Goal: Task Accomplishment & Management: Manage account settings

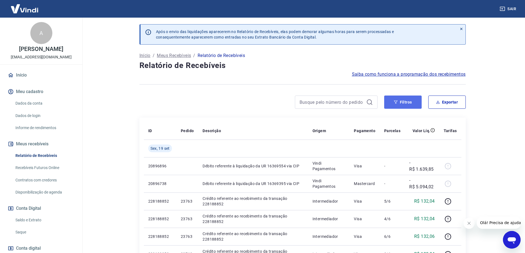
click at [392, 103] on button "Filtros" at bounding box center [402, 102] width 37 height 13
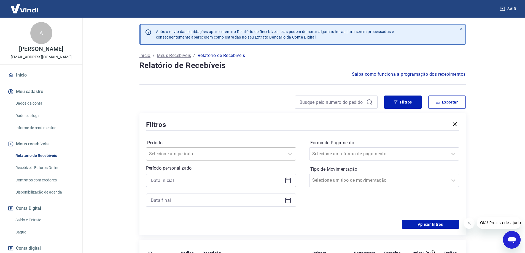
click at [180, 154] on input "Período" at bounding box center [177, 154] width 56 height 7
click at [190, 130] on div at bounding box center [302, 131] width 313 height 2
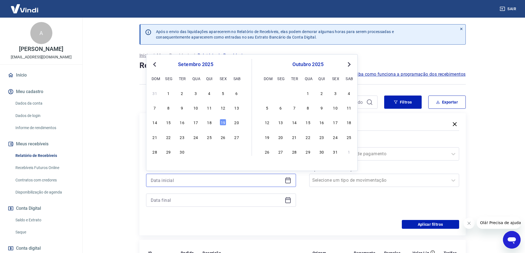
click at [186, 181] on input at bounding box center [217, 180] width 132 height 8
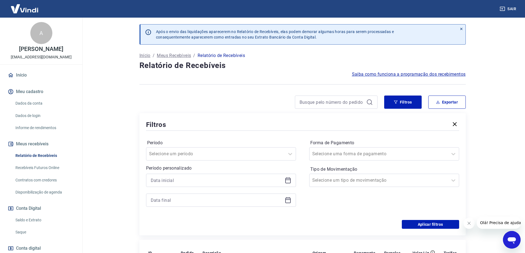
click at [144, 157] on div "Filtros Período Selecione um período Período personalizado Forma de Pagamento S…" at bounding box center [302, 174] width 326 height 122
click at [177, 149] on div "Selecione um período" at bounding box center [221, 153] width 150 height 13
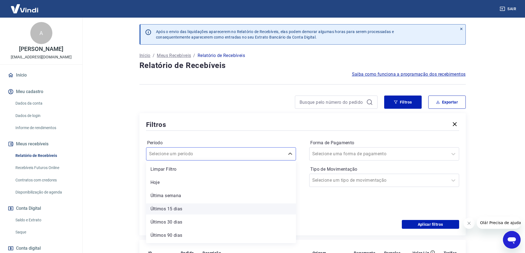
click at [174, 208] on div "Últimos 15 dias" at bounding box center [221, 209] width 150 height 11
click at [182, 205] on div at bounding box center [221, 200] width 150 height 13
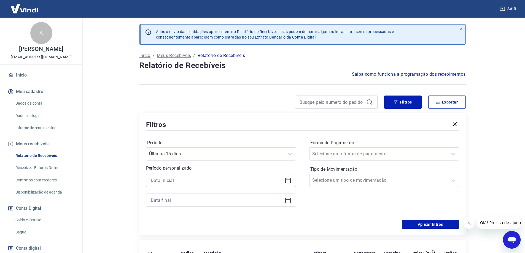
click at [427, 230] on div "Filtros Período Últimos 15 dias Período personalizado Forma de Pagamento Seleci…" at bounding box center [302, 174] width 326 height 122
click at [428, 227] on button "Aplicar filtros" at bounding box center [430, 224] width 57 height 9
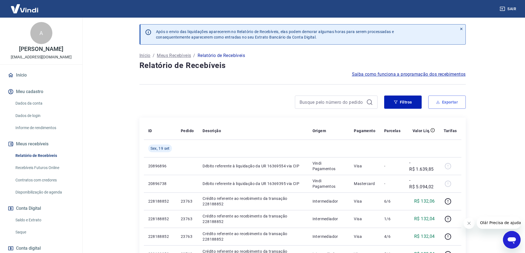
click at [455, 101] on button "Exportar" at bounding box center [446, 102] width 37 height 13
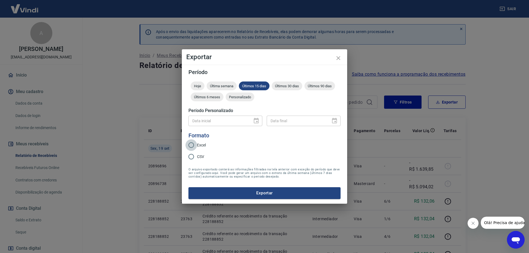
click at [194, 145] on input "Excel" at bounding box center [192, 145] width 12 height 12
radio input "true"
click at [240, 201] on div "Período Hoje Última semana Últimos 15 dias Últimos 30 dias Últimos 90 dias Últi…" at bounding box center [264, 134] width 165 height 139
click at [240, 196] on button "Exportar" at bounding box center [265, 193] width 152 height 12
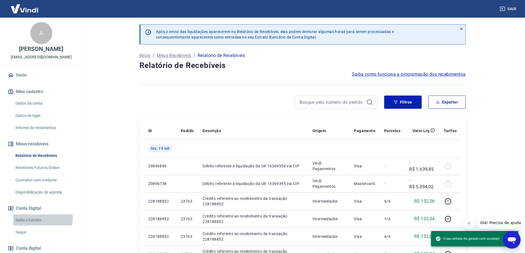
click at [31, 218] on link "Saldo e Extrato" at bounding box center [44, 220] width 63 height 11
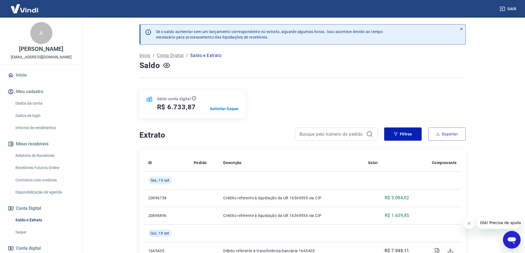
click at [444, 134] on button "Exportar" at bounding box center [446, 134] width 37 height 13
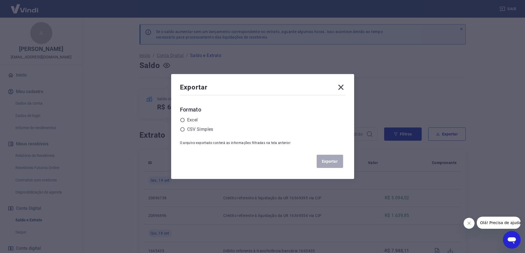
click at [343, 86] on icon at bounding box center [341, 87] width 9 height 9
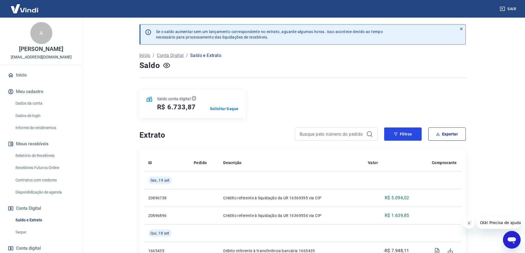
click at [399, 134] on button "Filtros" at bounding box center [402, 134] width 37 height 13
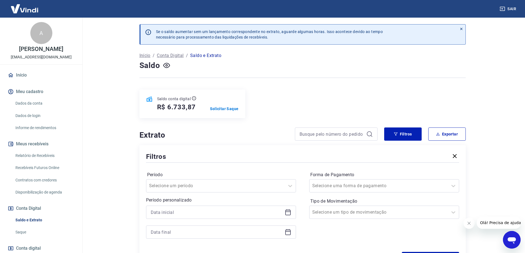
click at [218, 194] on div "Período Selecione um período Período personalizado" at bounding box center [221, 208] width 150 height 75
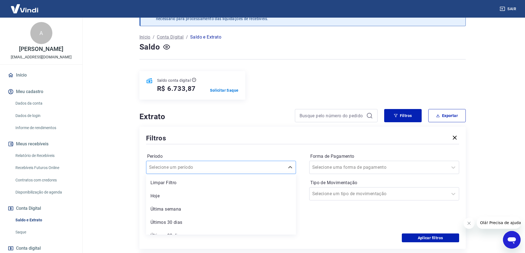
click at [215, 174] on div "option Limpar Filtro focused, 1 of 6. 6 results available. Use Up and Down to c…" at bounding box center [221, 167] width 150 height 13
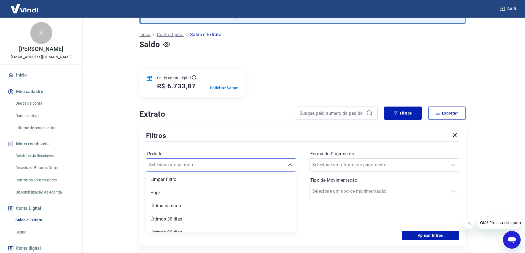
scroll to position [0, 0]
drag, startPoint x: 172, startPoint y: 210, endPoint x: 176, endPoint y: 205, distance: 5.8
click at [172, 209] on div "Última semana" at bounding box center [221, 207] width 150 height 11
click at [176, 205] on div at bounding box center [221, 211] width 150 height 13
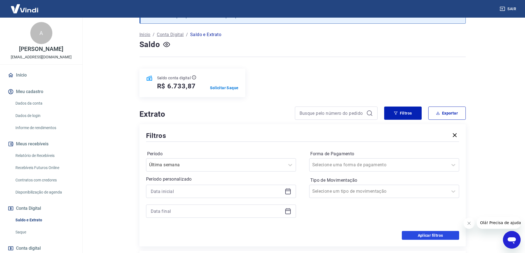
drag, startPoint x: 431, startPoint y: 233, endPoint x: 446, endPoint y: 145, distance: 89.3
click at [431, 233] on button "Aplicar filtros" at bounding box center [430, 235] width 57 height 9
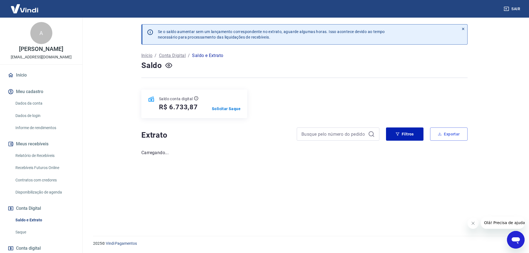
click at [456, 129] on button "Exportar" at bounding box center [448, 134] width 37 height 13
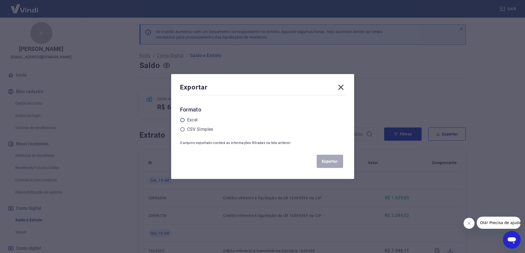
click at [191, 119] on label "Excel" at bounding box center [192, 120] width 11 height 7
click at [0, 0] on input "radio" at bounding box center [0, 0] width 0 height 0
click at [339, 165] on button "Exportar" at bounding box center [330, 161] width 26 height 13
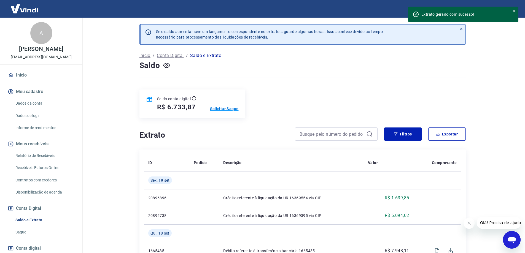
click at [223, 106] on p "Solicitar Saque" at bounding box center [224, 109] width 29 height 6
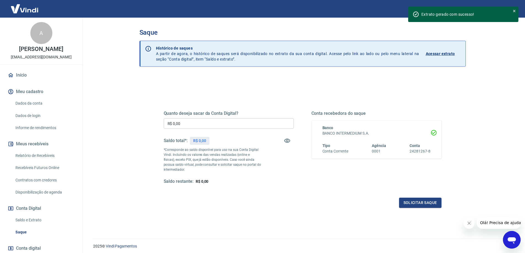
click at [231, 119] on div "Quanto deseja sacar da Conta Digital? R$ 0,00 ​ Saldo total*: R$ 0,00 *Correspo…" at bounding box center [229, 148] width 130 height 74
click at [229, 123] on input "R$ 0,00" at bounding box center [229, 124] width 130 height 10
type input "R$ 6.733,87"
click at [425, 203] on button "Solicitar saque" at bounding box center [420, 203] width 42 height 10
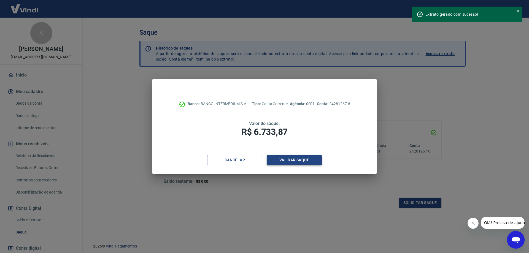
click at [304, 159] on button "Validar saque" at bounding box center [294, 160] width 55 height 10
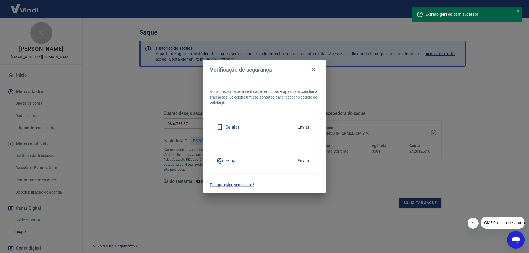
click at [307, 162] on button "Enviar" at bounding box center [304, 161] width 18 height 12
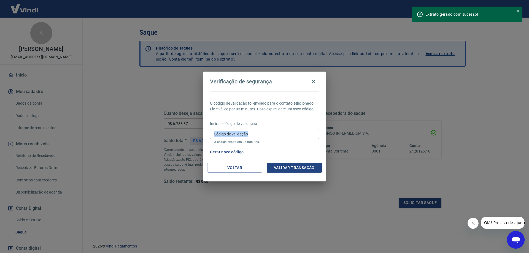
drag, startPoint x: 286, startPoint y: 130, endPoint x: 284, endPoint y: 133, distance: 3.6
click at [285, 132] on div "Insira o código de validação Código de validação Código de validação O código e…" at bounding box center [264, 133] width 109 height 24
click at [283, 136] on input "Código de validação" at bounding box center [264, 134] width 109 height 10
type input "116573"
click at [293, 170] on button "Validar transação" at bounding box center [294, 168] width 55 height 10
